Goal: Information Seeking & Learning: Learn about a topic

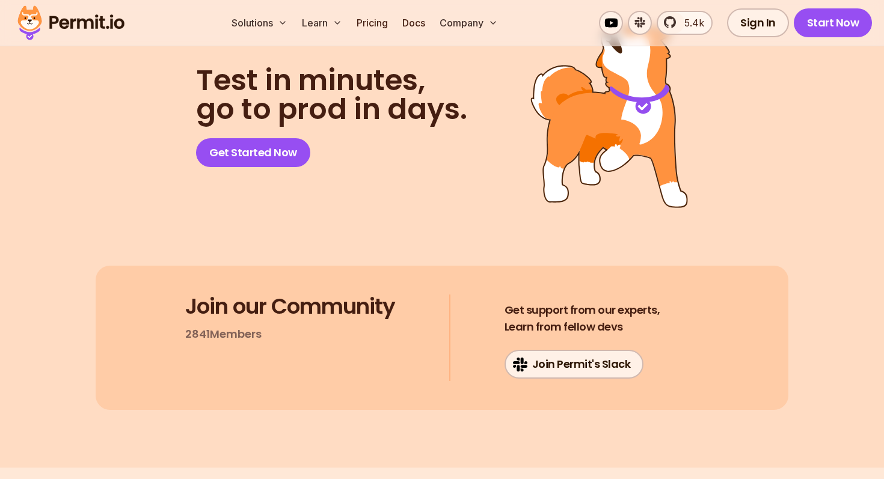
scroll to position [10823, 0]
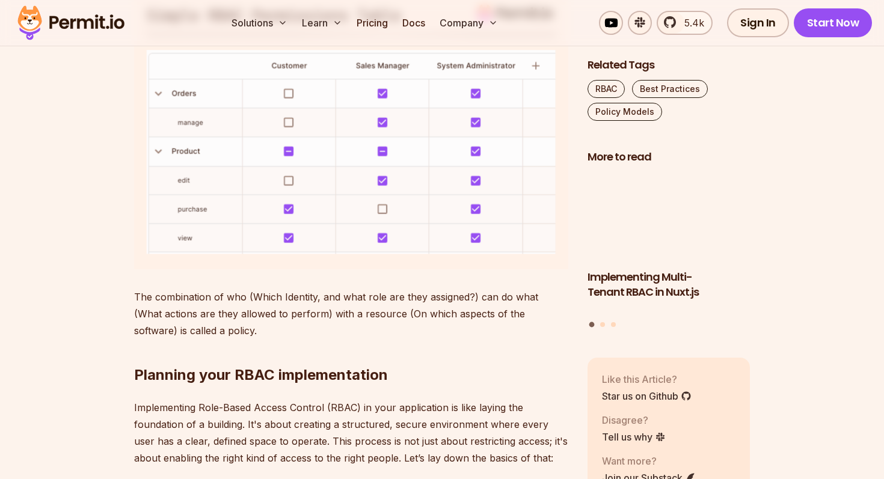
scroll to position [1072, 0]
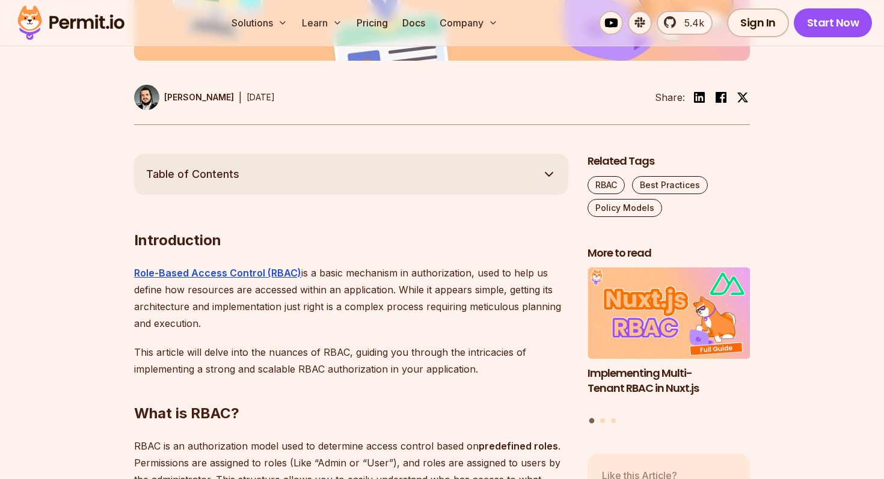
scroll to position [561, 0]
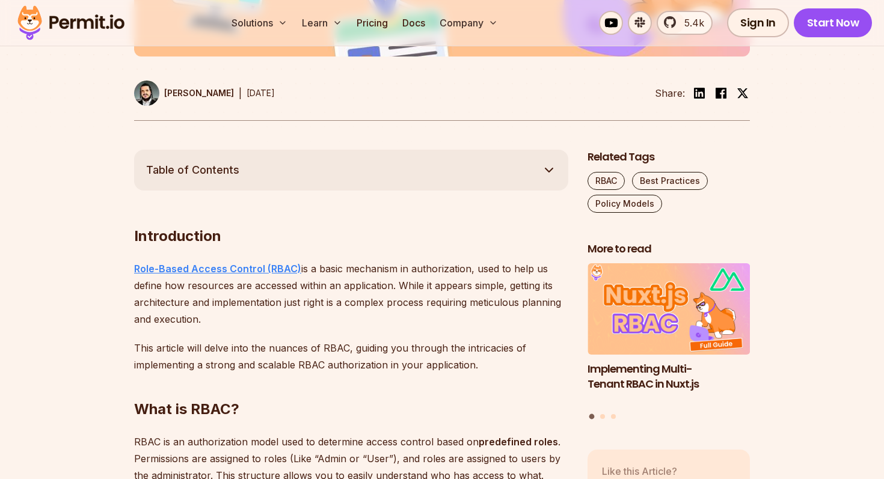
click at [232, 270] on strong "Role-Based Access Control (RBAC)" at bounding box center [217, 269] width 167 height 12
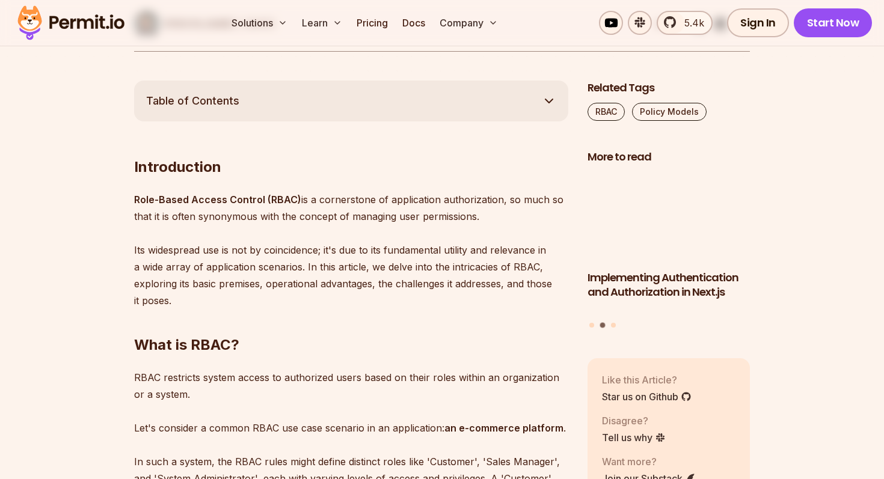
scroll to position [618, 0]
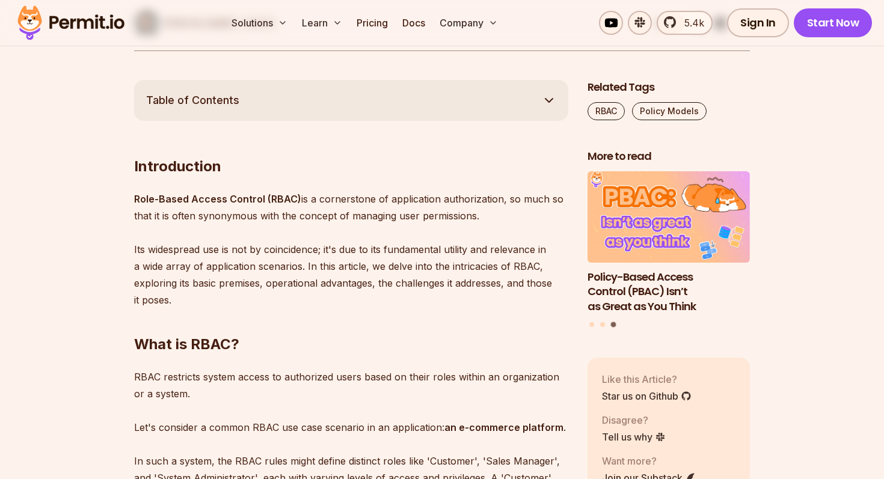
click at [256, 96] on button "Table of Contents" at bounding box center [351, 100] width 434 height 41
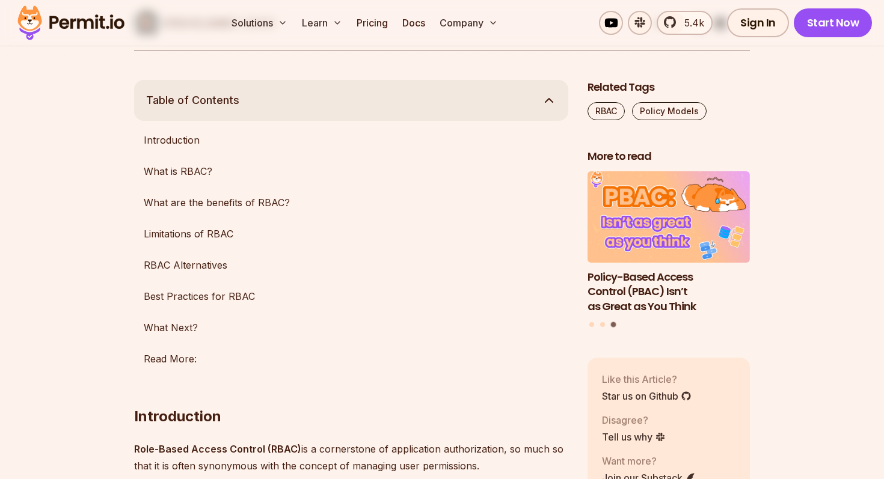
click at [245, 105] on button "Table of Contents" at bounding box center [351, 100] width 434 height 41
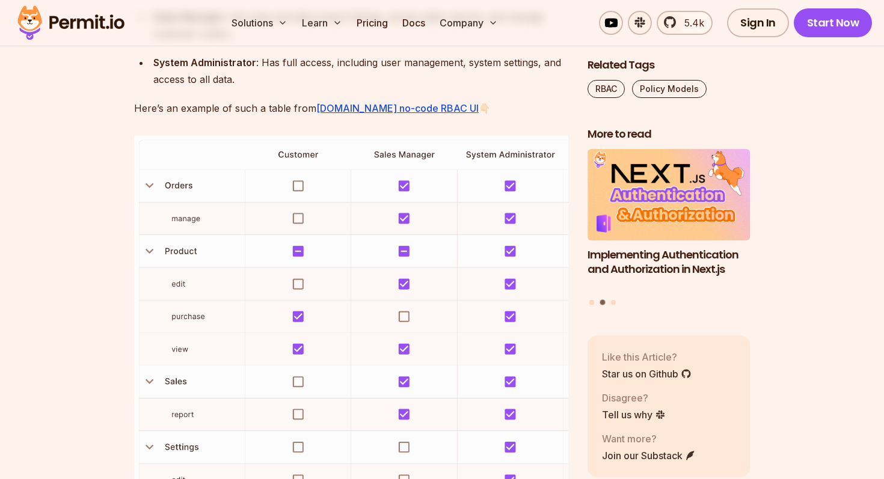
scroll to position [1806, 0]
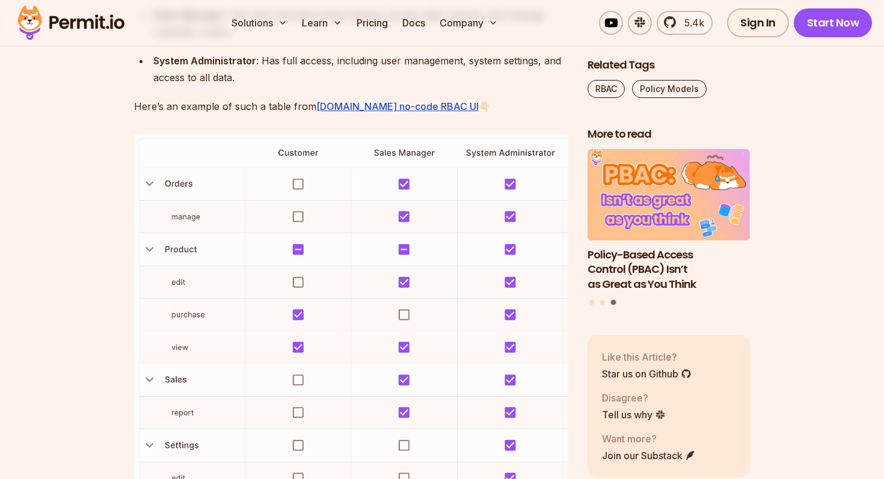
click at [299, 214] on img at bounding box center [351, 365] width 434 height 463
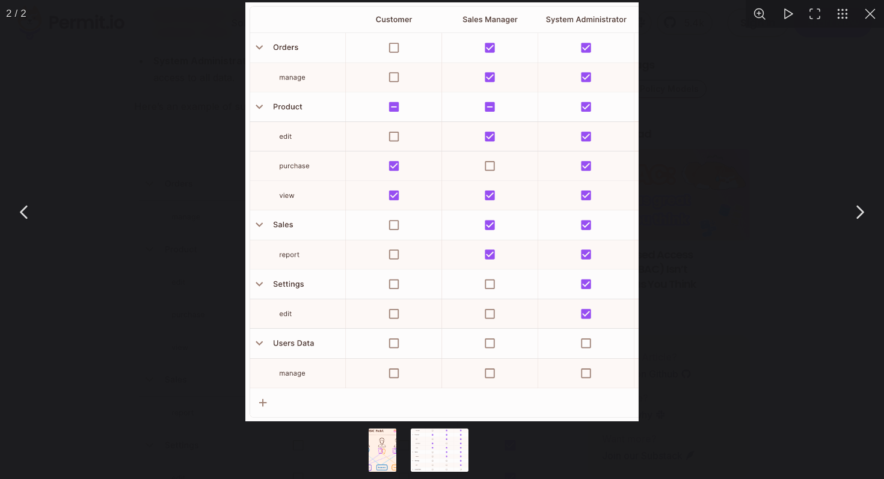
click at [289, 206] on img "You can close this modal content with the ESC key" at bounding box center [441, 211] width 393 height 419
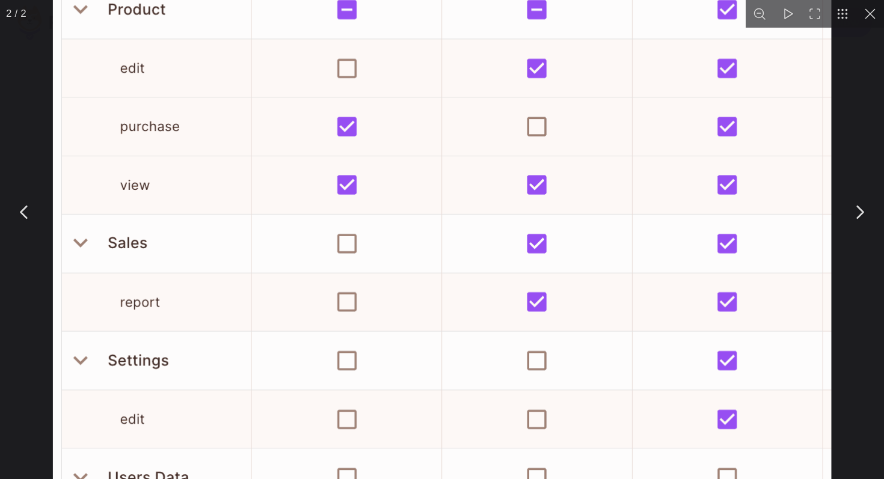
click at [136, 229] on img "You can close this modal content with the ESC key" at bounding box center [442, 218] width 778 height 830
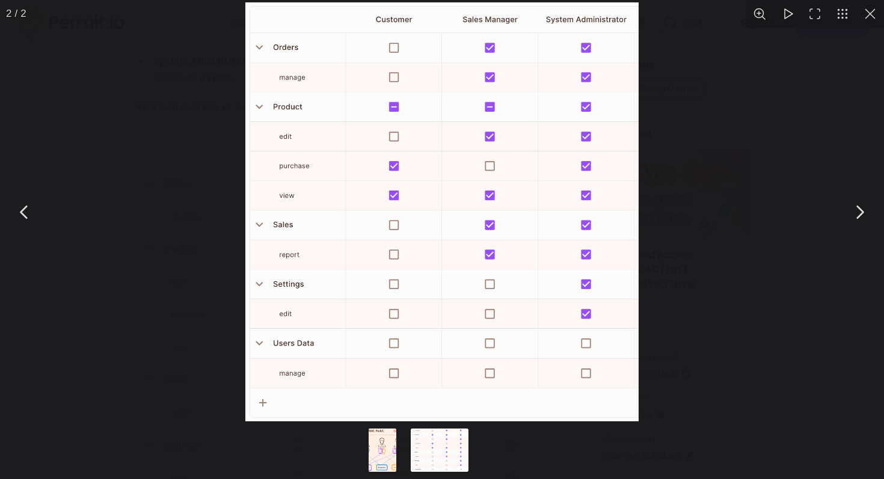
click at [779, 155] on div "You can close this modal content with the ESC key" at bounding box center [442, 212] width 884 height 424
